Goal: Task Accomplishment & Management: Complete application form

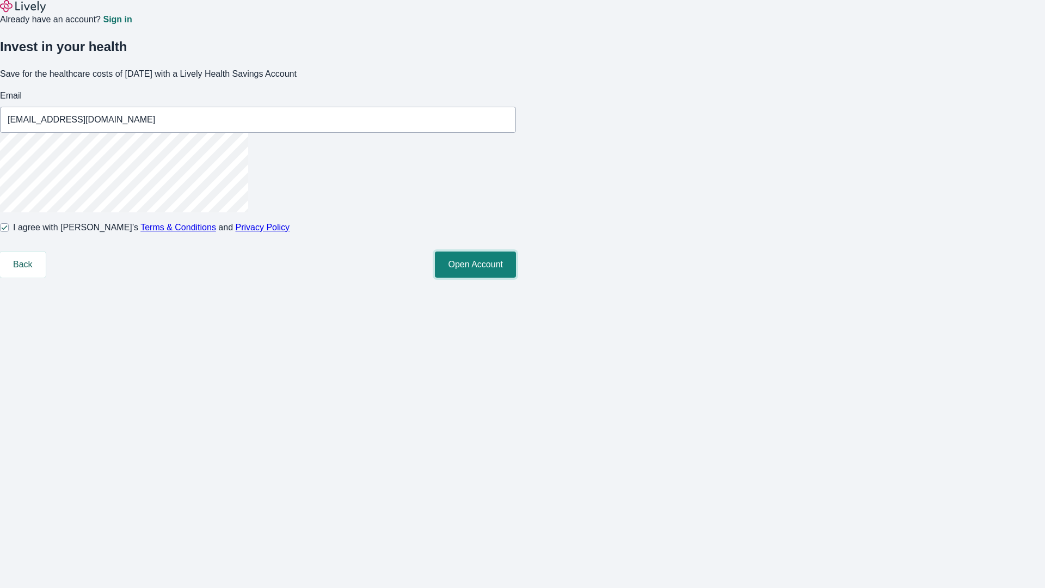
click at [516, 278] on button "Open Account" at bounding box center [475, 264] width 81 height 26
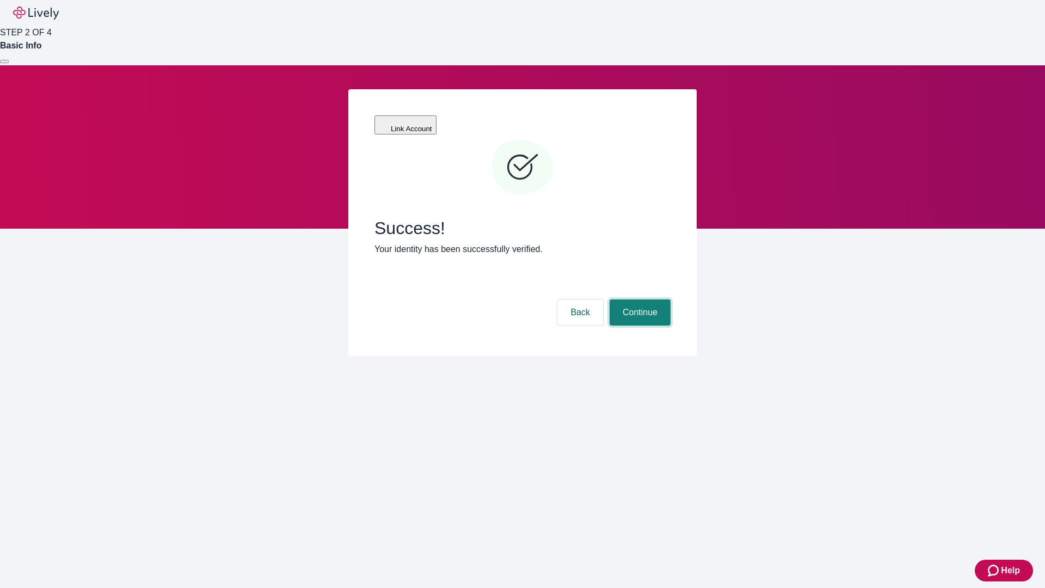
click at [638, 299] on button "Continue" at bounding box center [640, 312] width 61 height 26
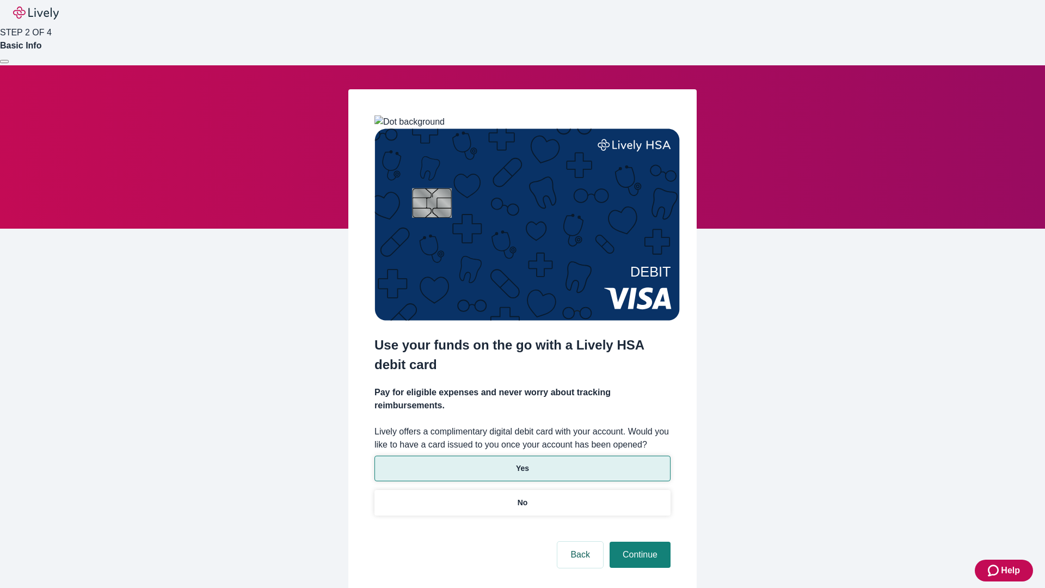
click at [522, 463] on p "Yes" at bounding box center [522, 468] width 13 height 11
click at [638, 542] on button "Continue" at bounding box center [640, 555] width 61 height 26
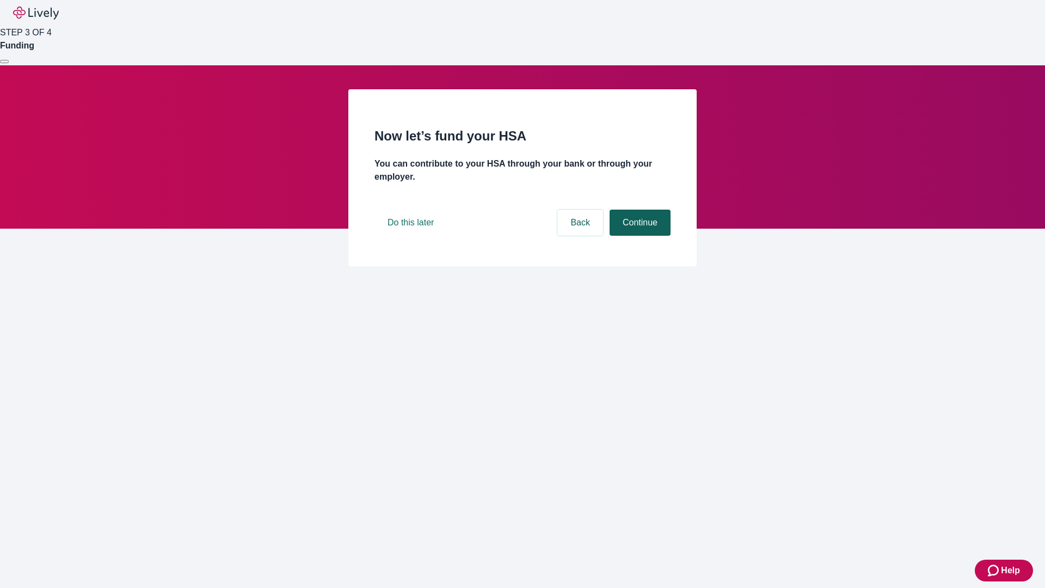
click at [638, 236] on button "Continue" at bounding box center [640, 223] width 61 height 26
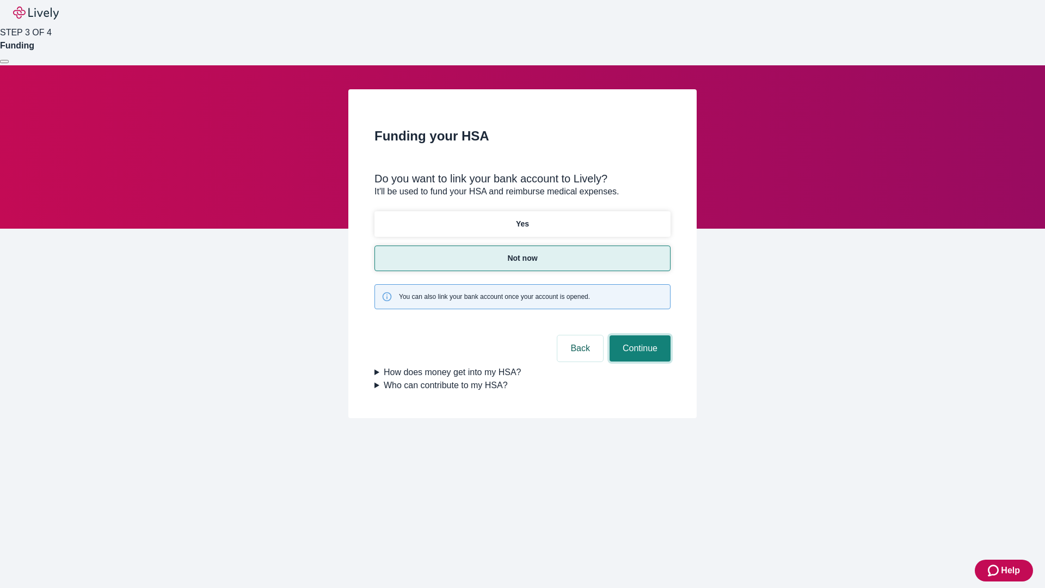
click at [638, 335] on button "Continue" at bounding box center [640, 348] width 61 height 26
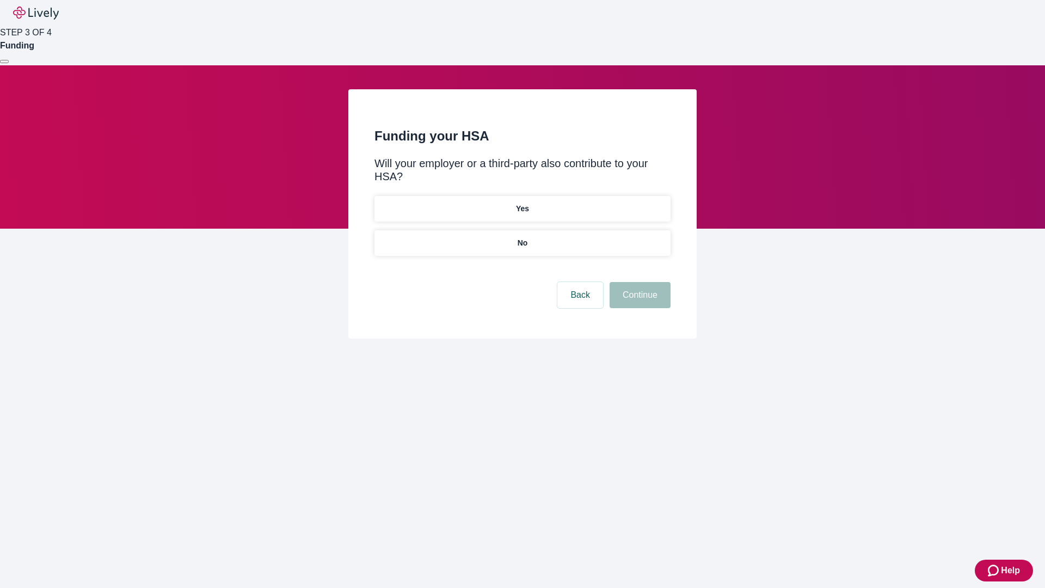
click at [522, 237] on p "No" at bounding box center [523, 242] width 10 height 11
click at [638, 282] on button "Continue" at bounding box center [640, 295] width 61 height 26
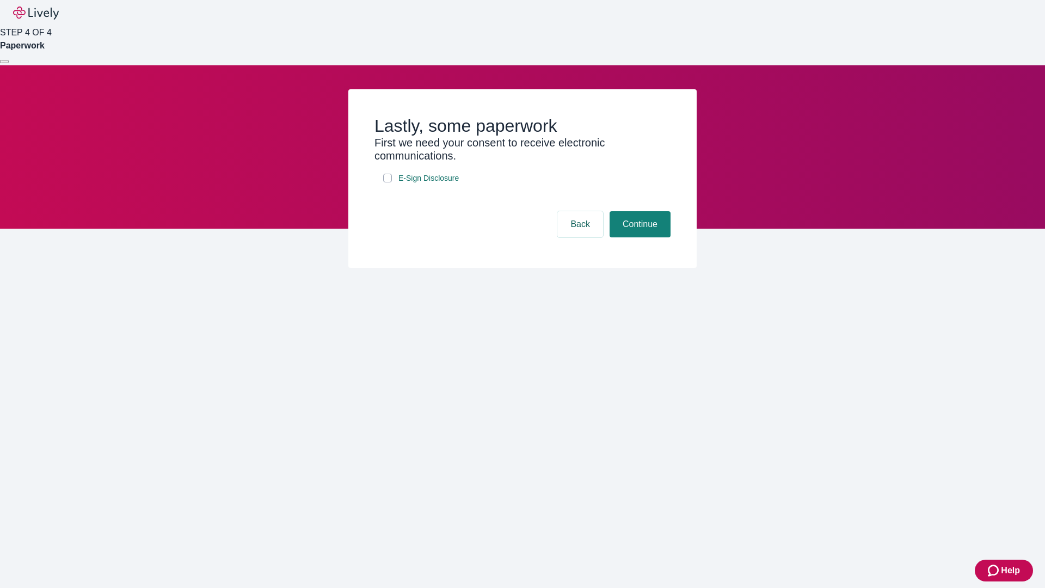
click at [388, 182] on input "E-Sign Disclosure" at bounding box center [387, 178] width 9 height 9
checkbox input "true"
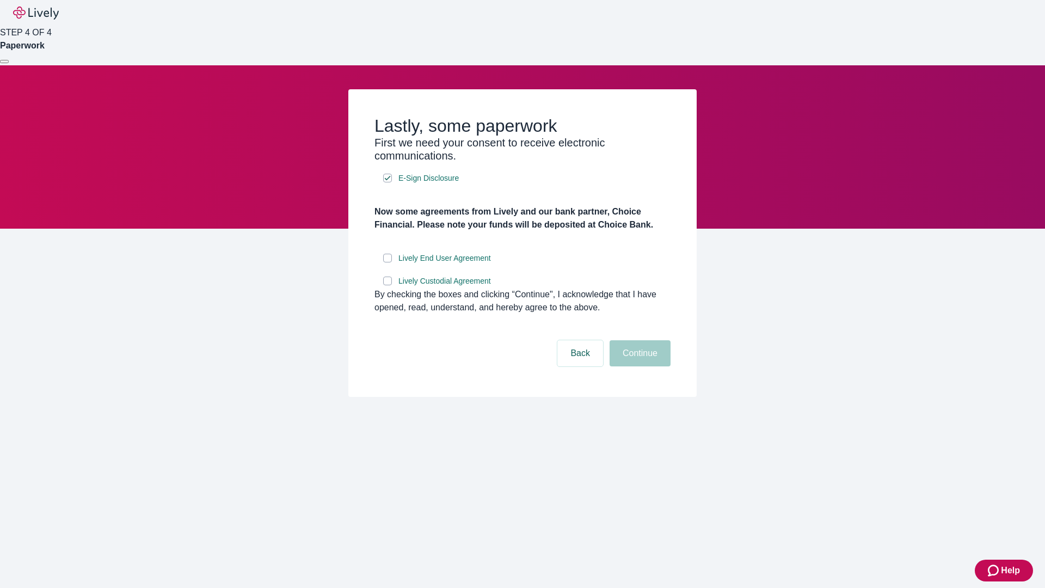
click at [388, 262] on input "Lively End User Agreement" at bounding box center [387, 258] width 9 height 9
checkbox input "true"
click at [388, 285] on input "Lively Custodial Agreement" at bounding box center [387, 281] width 9 height 9
checkbox input "true"
click at [638, 366] on button "Continue" at bounding box center [640, 353] width 61 height 26
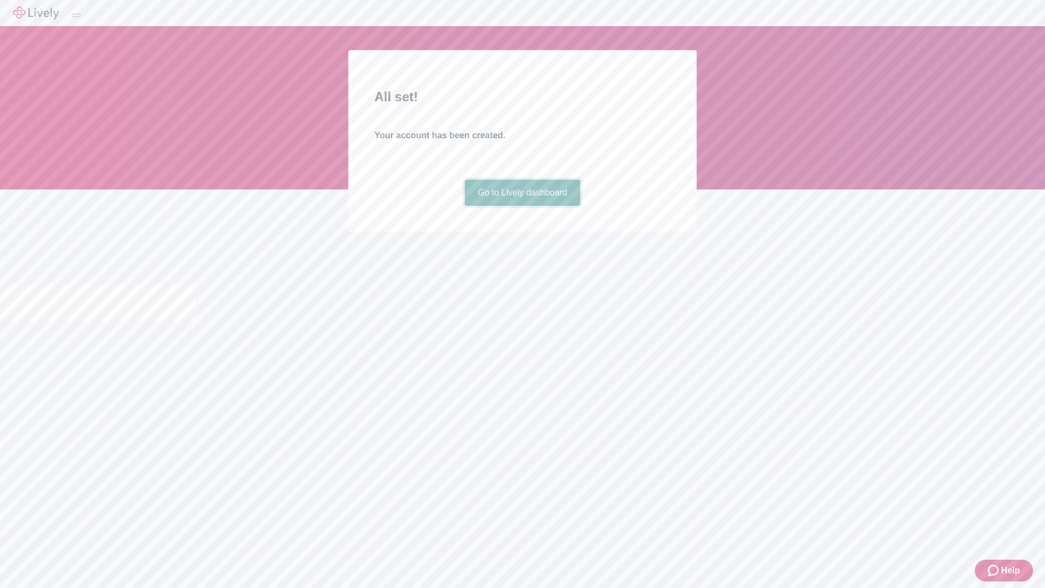
click at [522, 206] on link "Go to Lively dashboard" at bounding box center [523, 193] width 116 height 26
